Goal: Check status: Check status

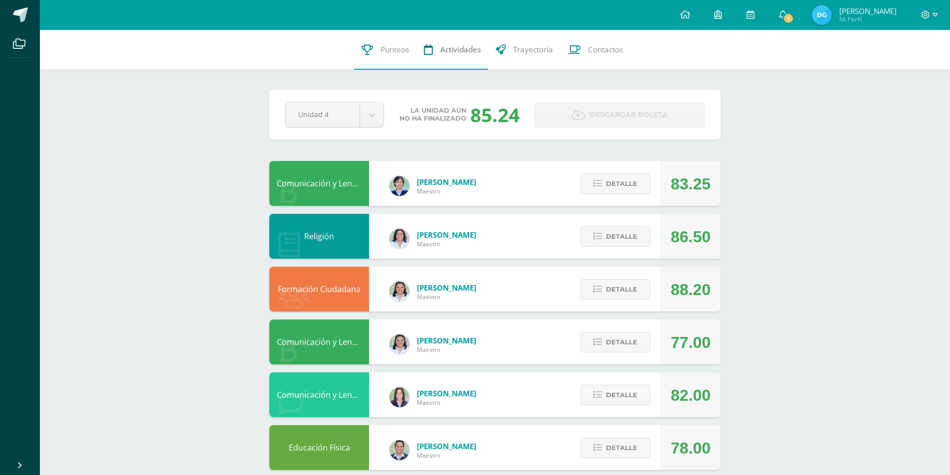
click at [458, 50] on span "Actividades" at bounding box center [460, 49] width 40 height 10
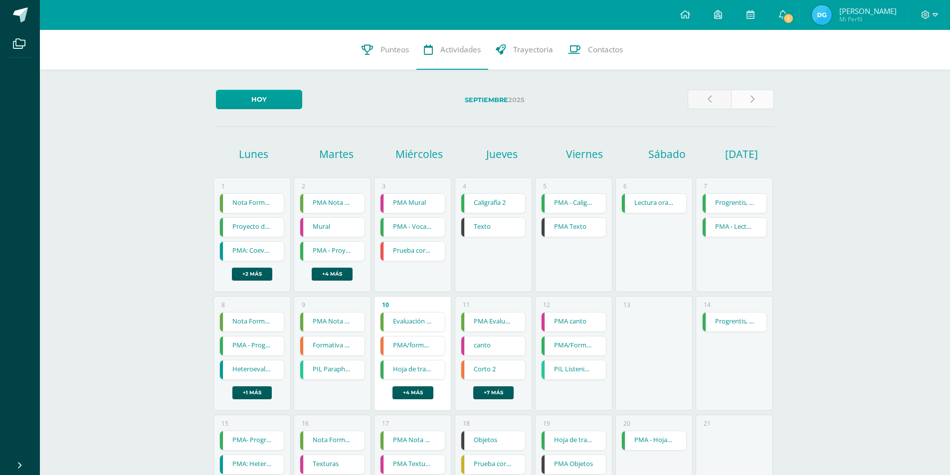
click at [751, 100] on icon at bounding box center [752, 99] width 4 height 8
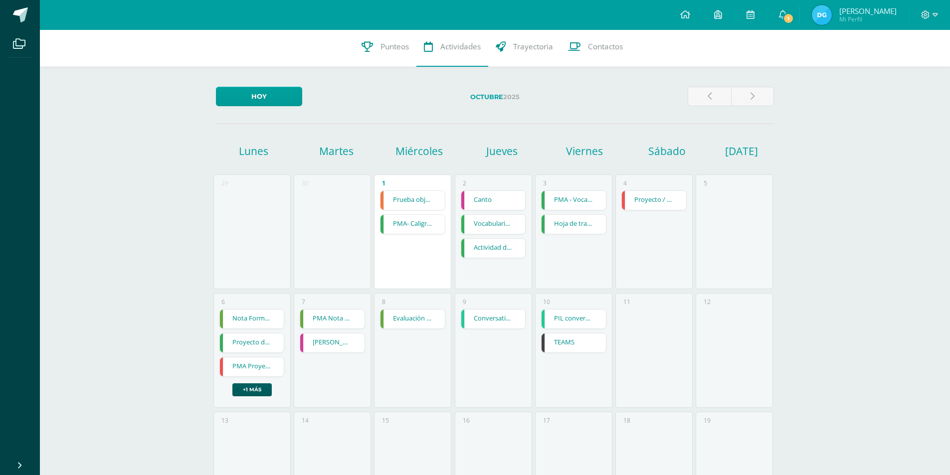
scroll to position [199, 0]
